Goal: Find specific page/section: Find specific page/section

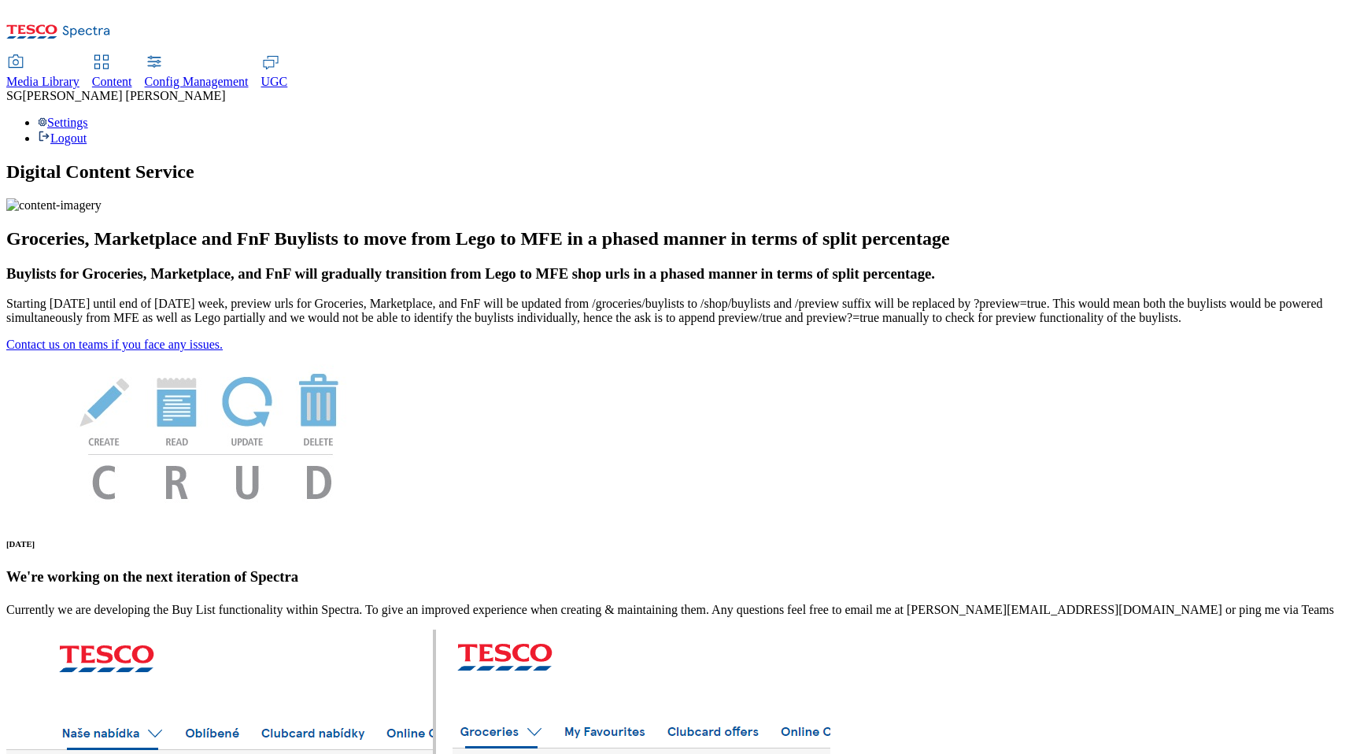
click at [132, 75] on span "Content" at bounding box center [112, 81] width 40 height 13
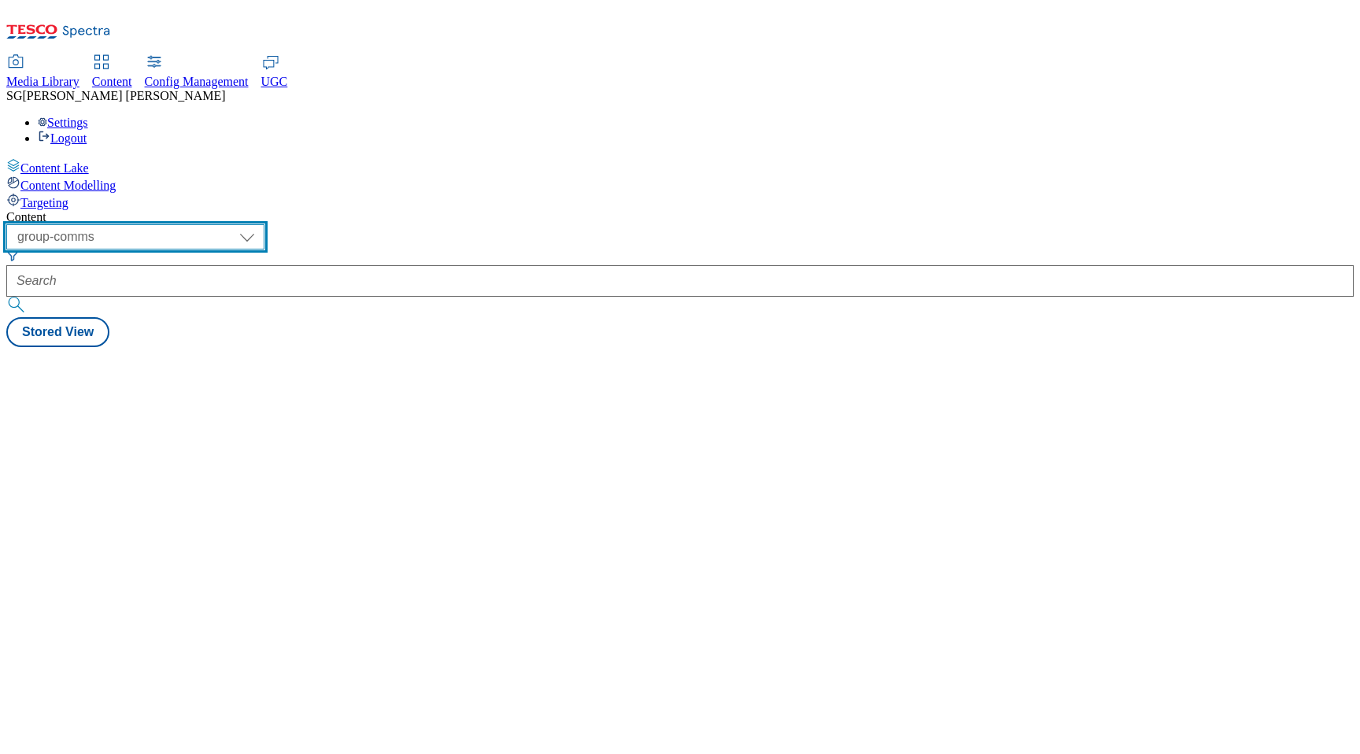
click at [265, 224] on select "dotcom-cz dotcom-hu dotcom-sk fnf-uk ghs-roi ghs-uk group-comms ighs-cz ighs-hu…" at bounding box center [135, 236] width 258 height 25
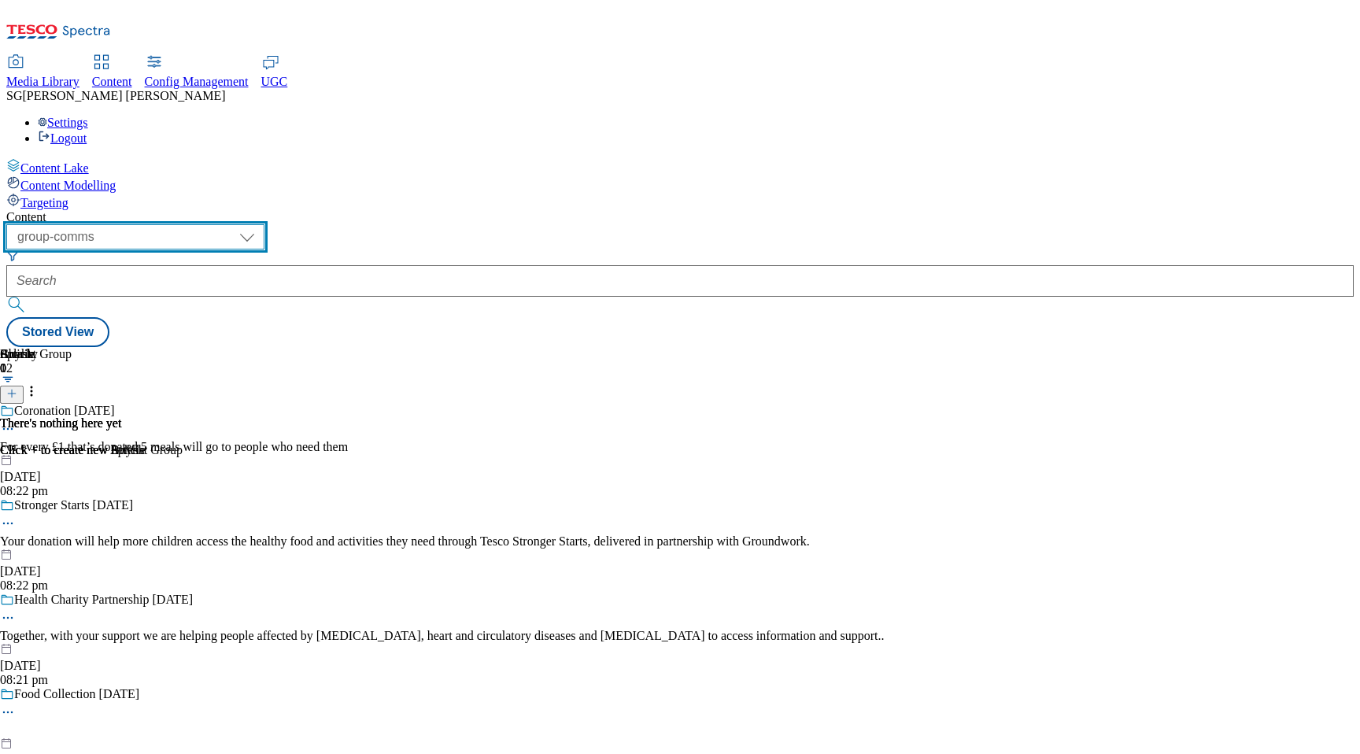
select select "ghs-uk"
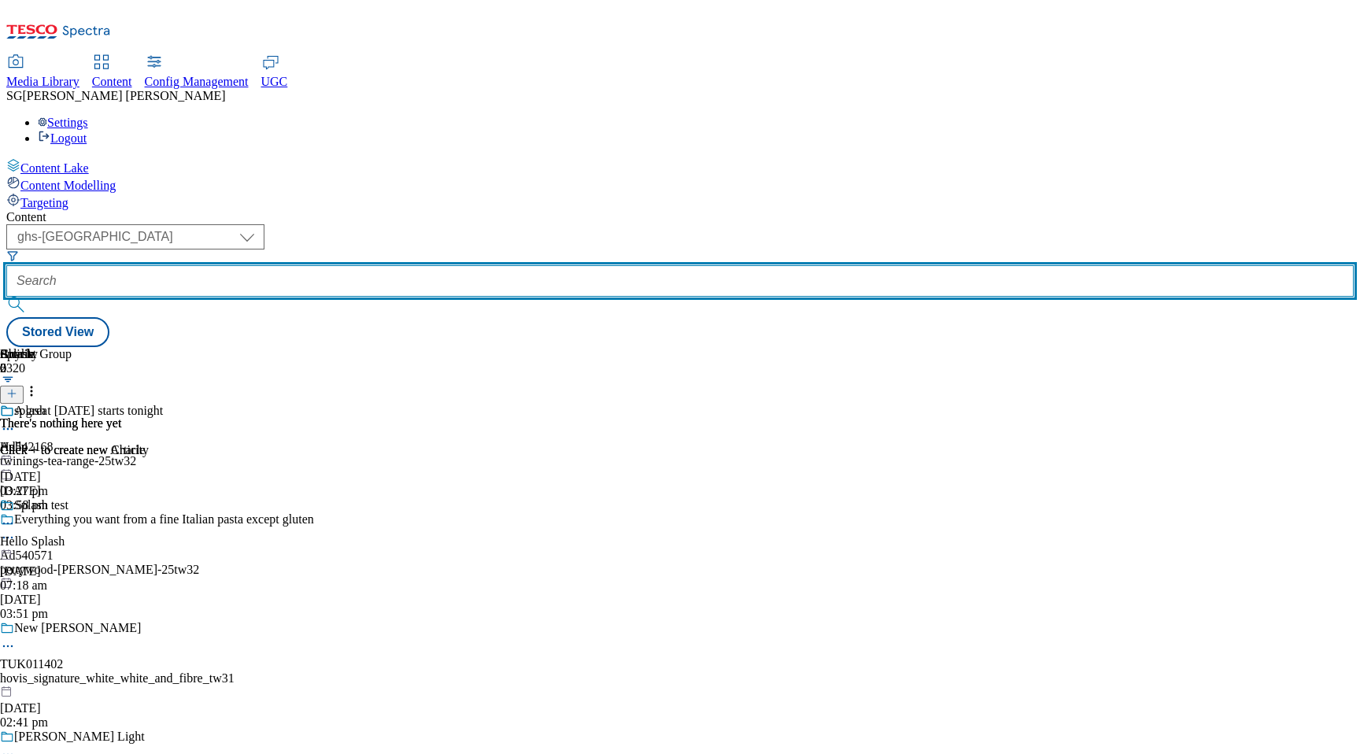
click at [435, 265] on input "text" at bounding box center [680, 280] width 1348 height 31
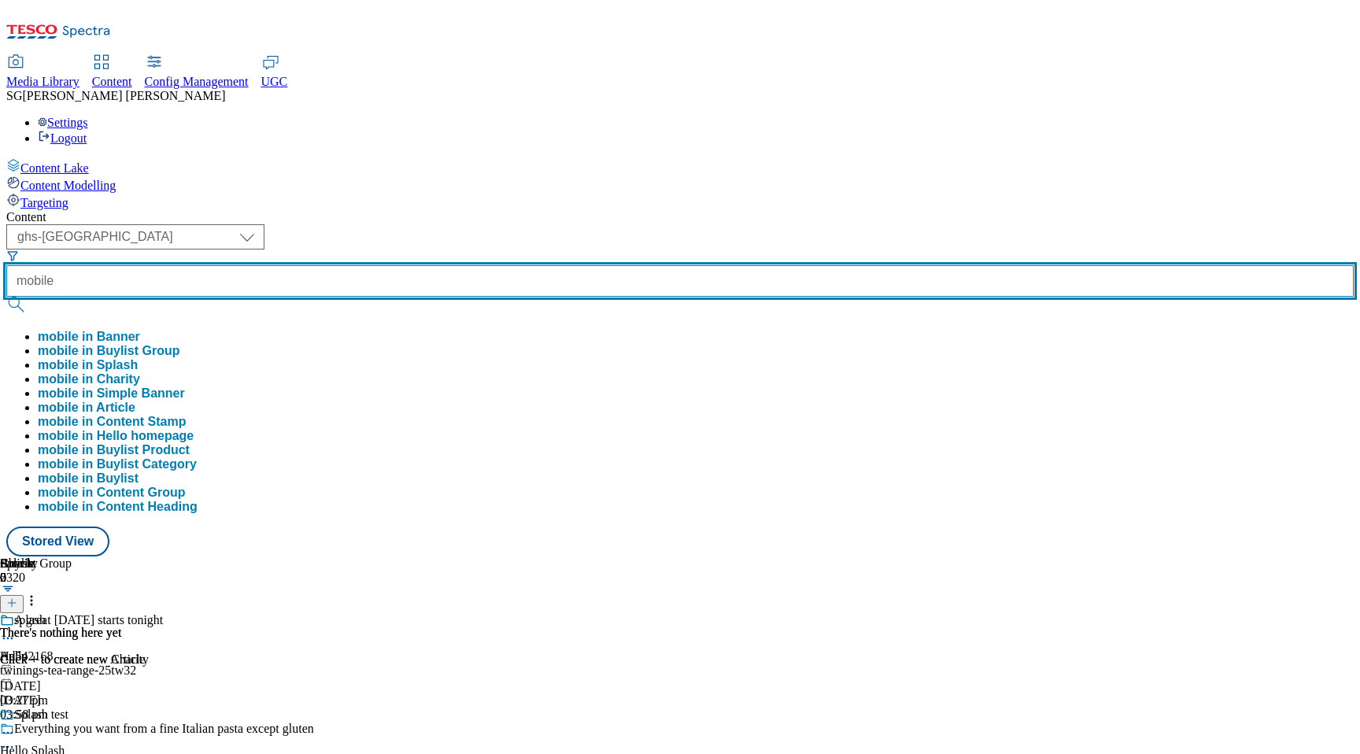
type input "mobile"
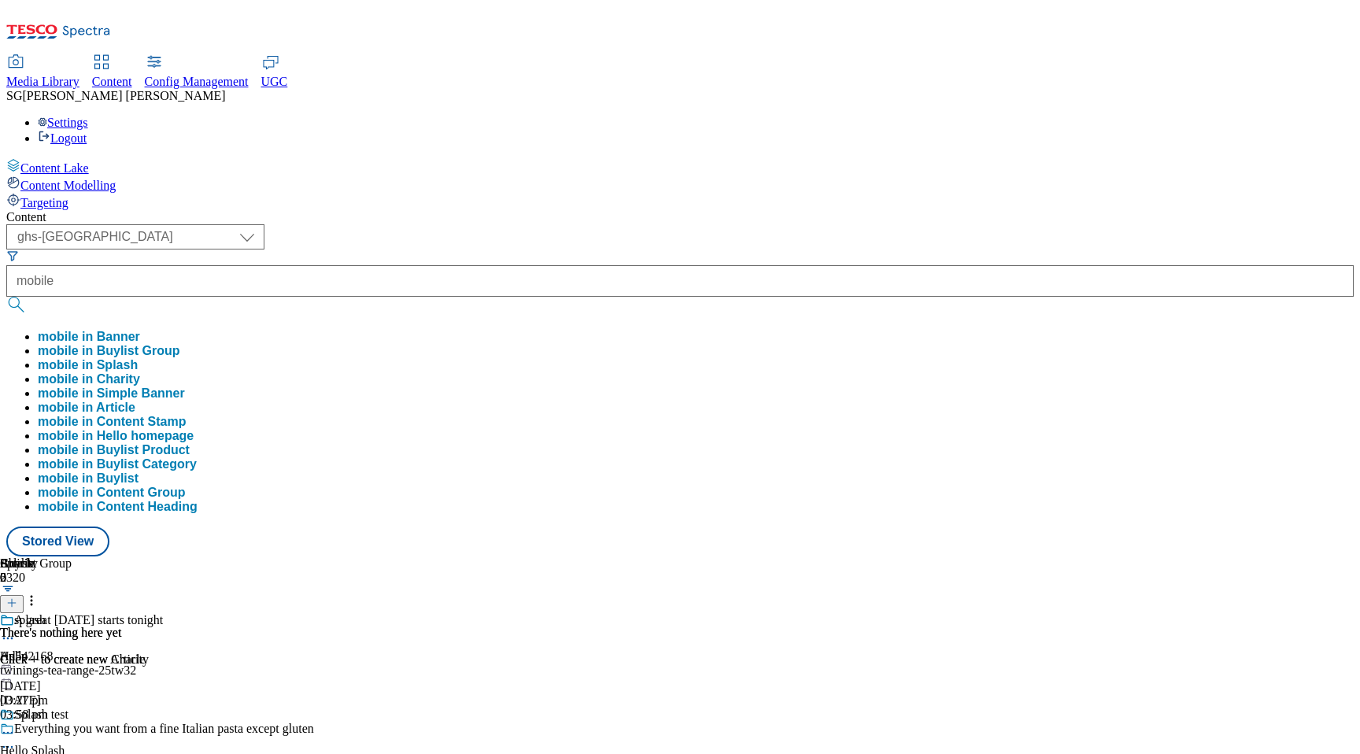
click at [180, 344] on button "mobile in Buylist Group" at bounding box center [109, 351] width 142 height 14
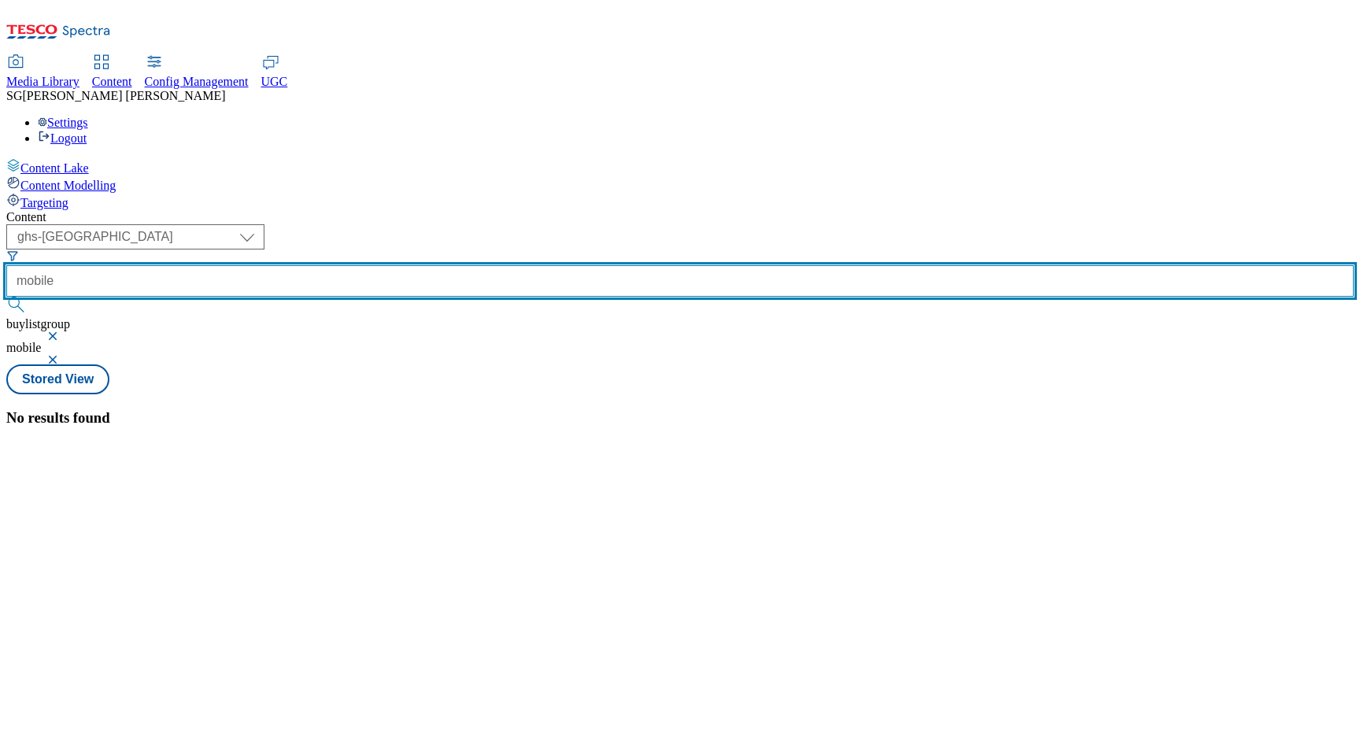
click at [468, 265] on input "mobile" at bounding box center [680, 280] width 1348 height 31
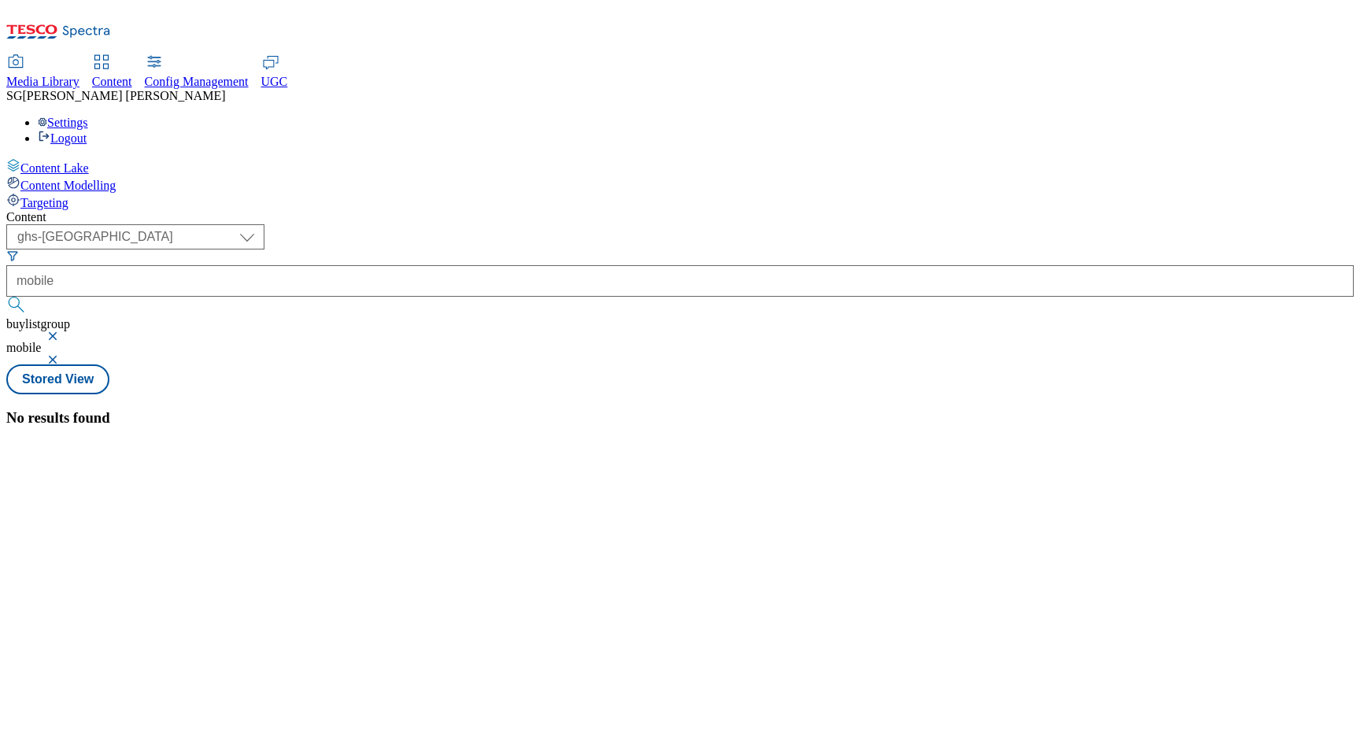
click at [62, 331] on button "button" at bounding box center [54, 335] width 16 height 9
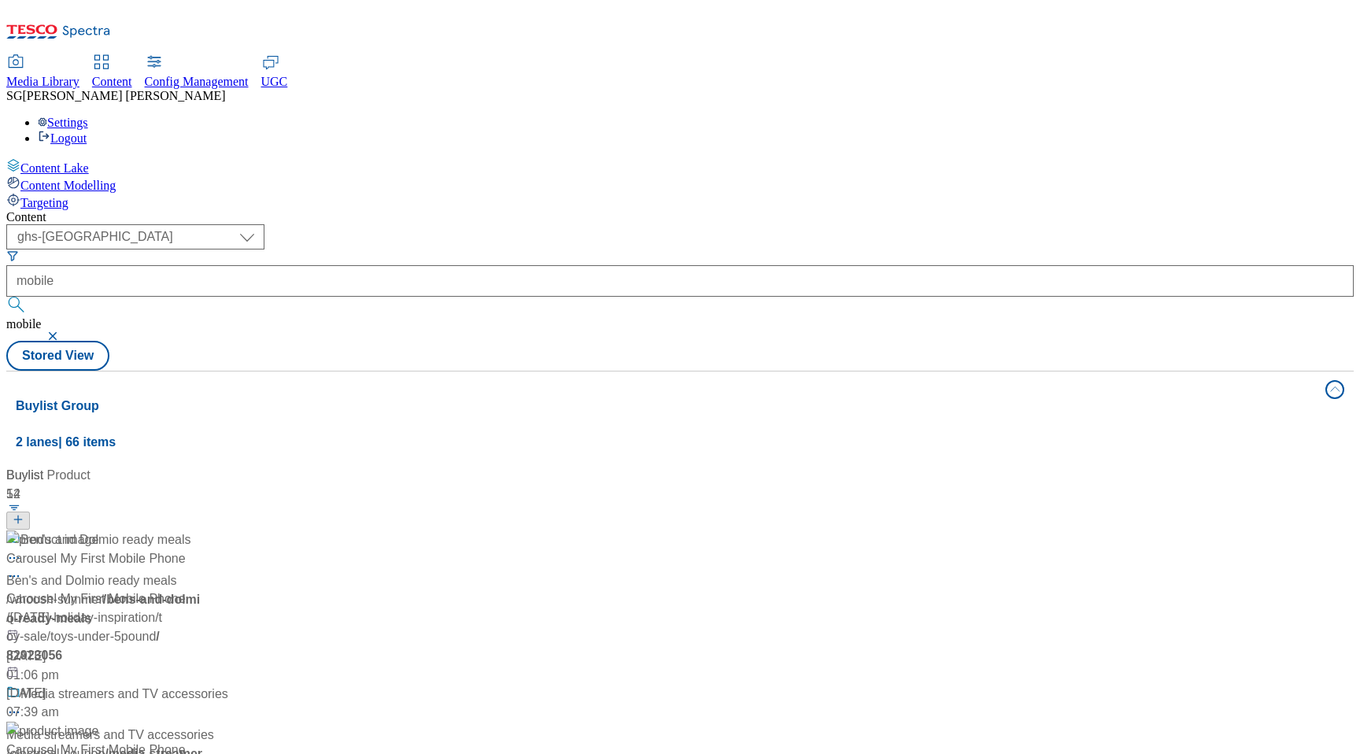
click at [433, 667] on div "Buylist Group 2 lanes | 66 items Buylist 12 Ben's and Dolmio ready meals Ben's …" at bounding box center [680, 759] width 1348 height 776
click at [265, 224] on select "dotcom-cz dotcom-hu dotcom-sk fnf-uk ghs-roi ghs-uk group-comms ighs-cz ighs-hu…" at bounding box center [135, 236] width 258 height 25
select select "stores-picklist-uk"
